Goal: Find specific page/section: Find specific page/section

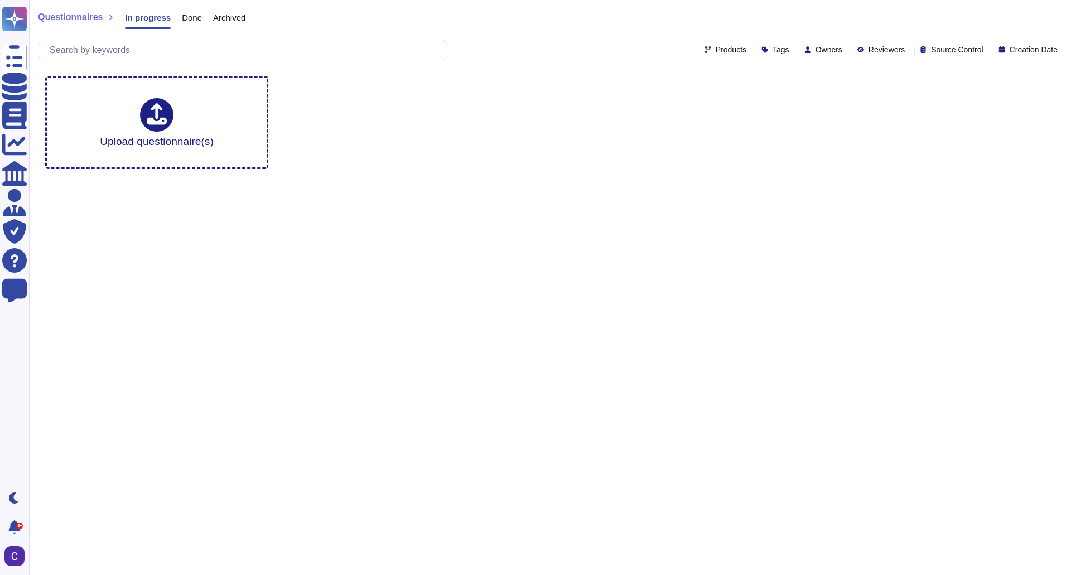
click at [184, 16] on span "Done" at bounding box center [192, 17] width 20 height 8
